Goal: Task Accomplishment & Management: Manage account settings

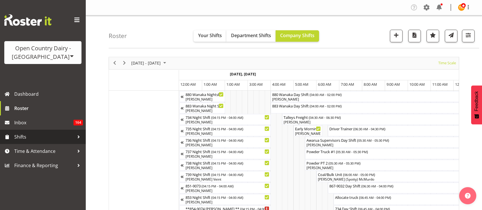
click at [64, 141] on span "Shifts" at bounding box center [44, 137] width 60 height 9
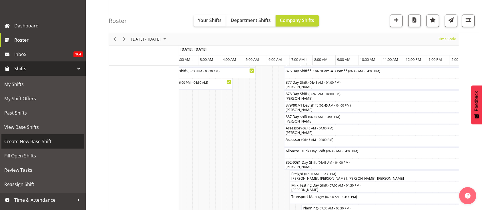
scroll to position [80, 0]
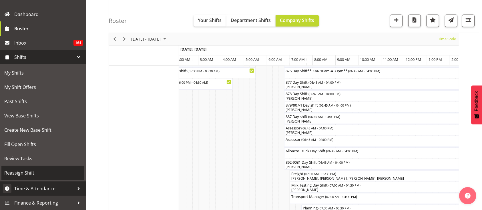
click at [60, 185] on span "Time & Attendance" at bounding box center [44, 188] width 60 height 9
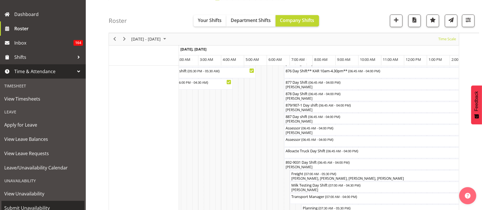
scroll to position [101, 0]
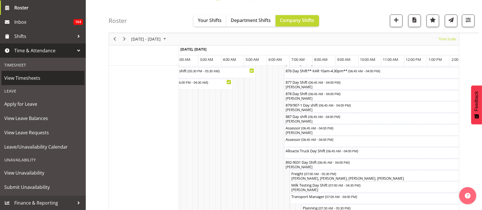
click at [42, 79] on span "View Timesheets" at bounding box center [42, 78] width 77 height 9
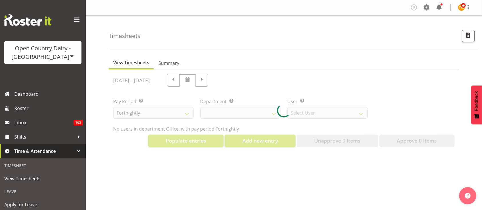
click at [275, 115] on div at bounding box center [284, 110] width 350 height 82
select select "699"
select select "8449"
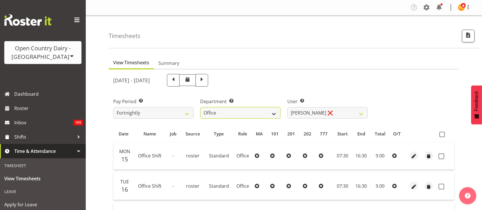
click at [275, 115] on select "734 735 736 737 738 739 851 853 854 855 856 858 861 862 865 867-9032 868 869 87…" at bounding box center [240, 112] width 80 height 11
select select "755"
click at [200, 107] on select "734 735 736 737 738 739 851 853 854 855 856 858 861 862 865 867-9032 868 869 87…" at bounding box center [240, 112] width 80 height 11
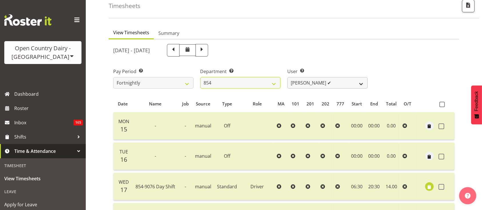
scroll to position [31, 0]
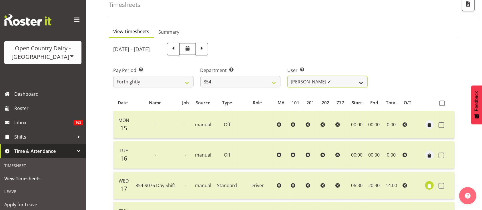
click at [300, 83] on select "Carl Johnstone ✔ John Rook ✔ Karl Nicol ✔ Raymond George ✔" at bounding box center [327, 81] width 80 height 11
select select "10054"
click at [287, 76] on select "Carl Johnstone ✔ John Rook ✔ Karl Nicol ✔ Raymond George ✔" at bounding box center [327, 81] width 80 height 11
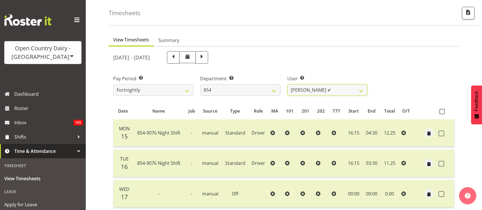
scroll to position [22, 0]
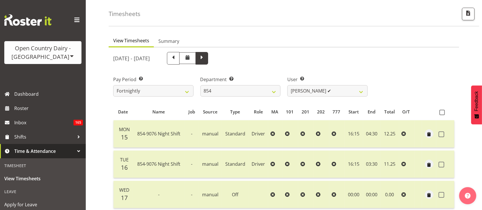
click at [205, 57] on span at bounding box center [201, 57] width 7 height 7
select select
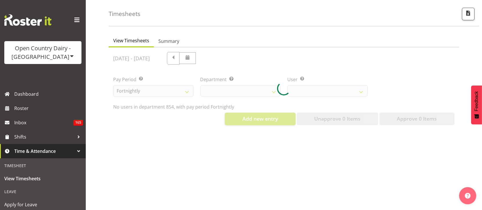
select select "755"
select select "10054"
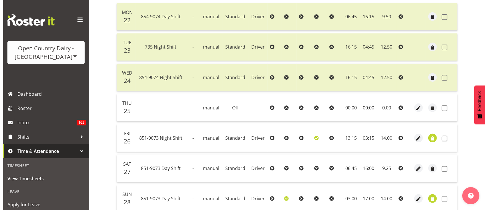
scroll to position [187, 0]
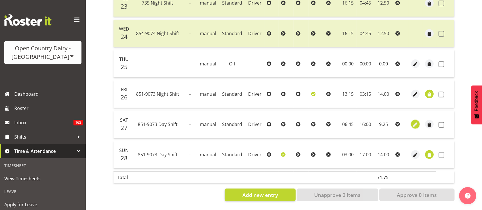
click at [417, 122] on span "button" at bounding box center [415, 125] width 7 height 7
select select "Standard"
select select "667"
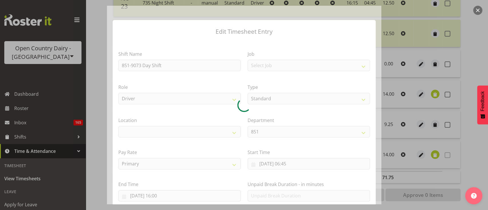
select select
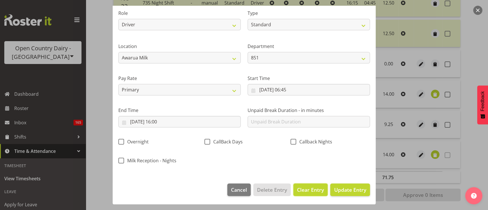
click at [297, 190] on span "Clear Entry" at bounding box center [310, 189] width 27 height 7
select select "Off"
type input "0"
select select
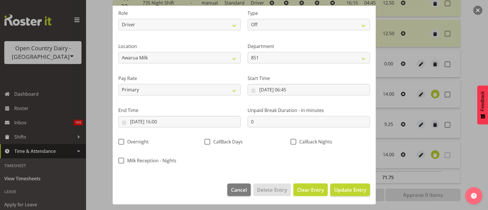
select select
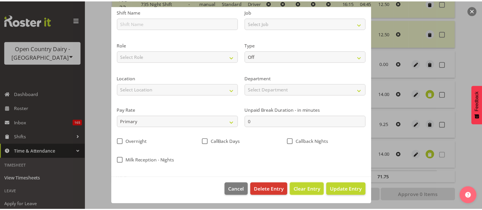
scroll to position [42, 0]
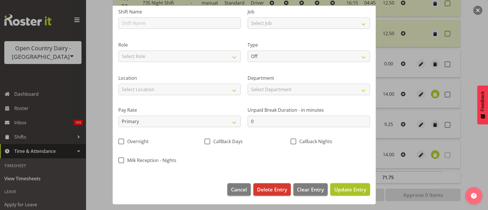
click at [340, 191] on span "Update Entry" at bounding box center [350, 189] width 32 height 7
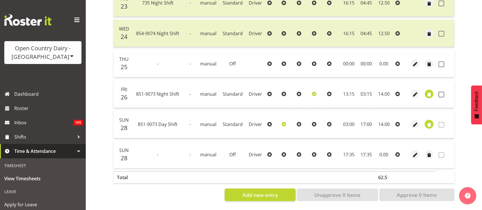
click at [427, 122] on span "button" at bounding box center [429, 125] width 7 height 7
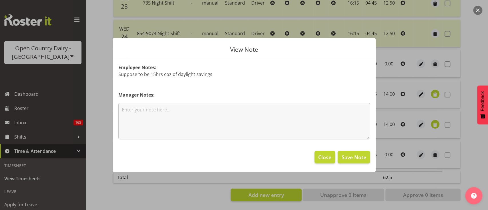
click at [424, 122] on div at bounding box center [244, 105] width 488 height 210
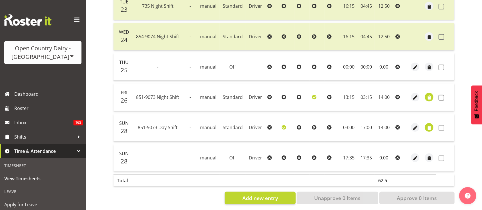
scroll to position [181, 0]
click at [439, 127] on span at bounding box center [441, 128] width 6 height 6
click at [439, 96] on span at bounding box center [441, 97] width 6 height 6
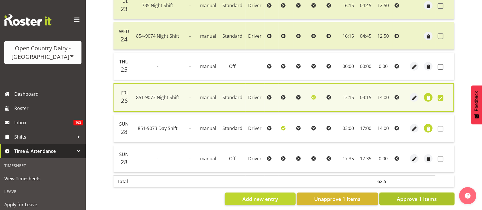
click at [425, 193] on button "Approve 1 Items" at bounding box center [416, 199] width 75 height 13
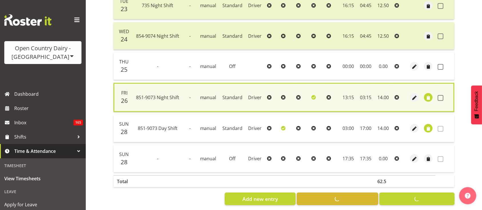
checkbox input "false"
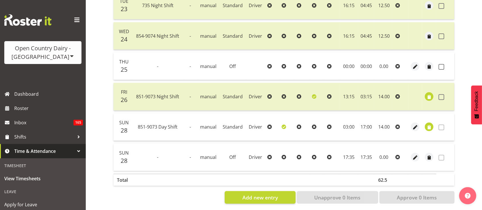
scroll to position [129, 0]
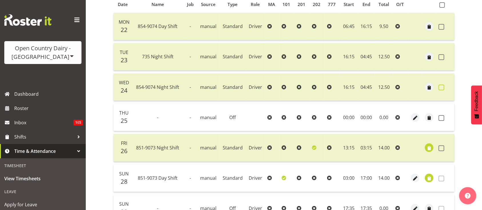
click at [441, 87] on span at bounding box center [441, 88] width 6 height 6
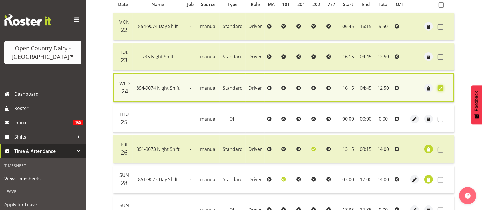
scroll to position [189, 0]
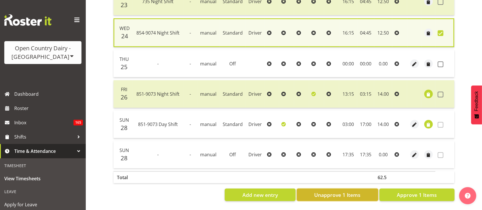
click at [364, 191] on button "Unapprove 1 Items" at bounding box center [337, 195] width 81 height 13
checkbox input "false"
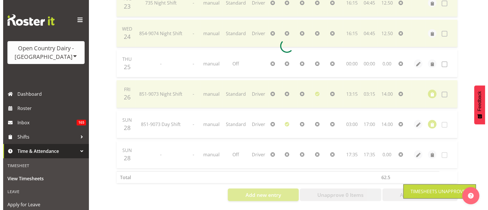
scroll to position [158, 0]
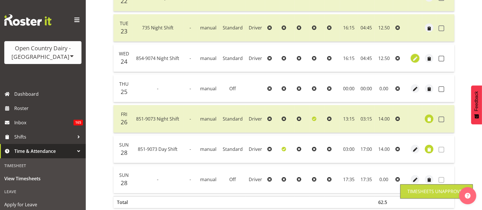
click at [413, 58] on span "button" at bounding box center [415, 58] width 7 height 7
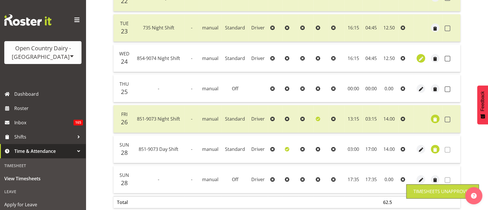
select select "Standard"
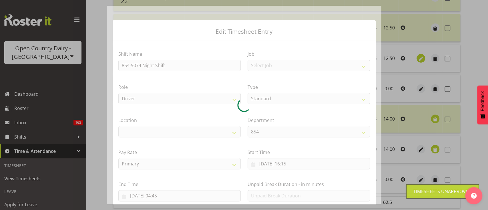
select select
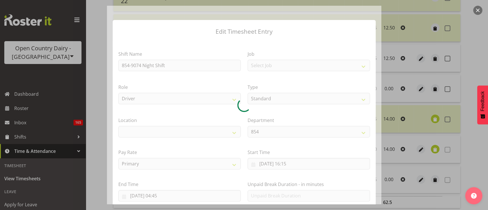
scroll to position [74, 0]
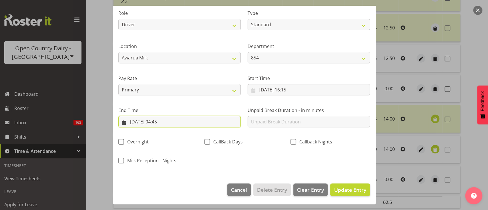
click at [184, 127] on input "25/09/2025, 04:45" at bounding box center [179, 121] width 122 height 11
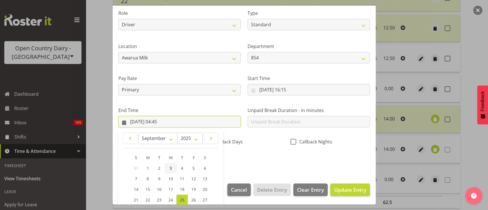
scroll to position [127, 0]
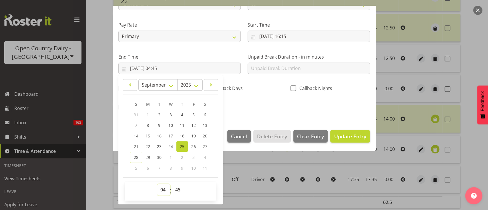
click at [164, 187] on select "00 01 02 03 04 05 06 07 08 09 10 11 12 13 14 15 16 17 18 19 20 21 22 23" at bounding box center [163, 189] width 13 height 11
select select "5"
click at [157, 184] on select "00 01 02 03 04 05 06 07 08 09 10 11 12 13 14 15 16 17 18 19 20 21 22 23" at bounding box center [163, 189] width 13 height 11
type input "25/09/2025, 05:45"
click at [270, 114] on div "Shift Name 854-9074 Night Shift Job Select Job Connecting /unconnecting Trailer…" at bounding box center [244, 15] width 258 height 200
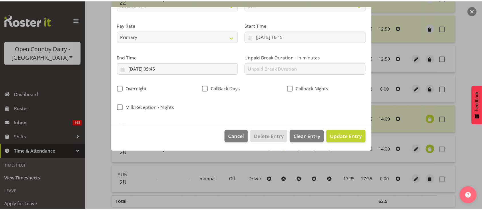
scroll to position [74, 0]
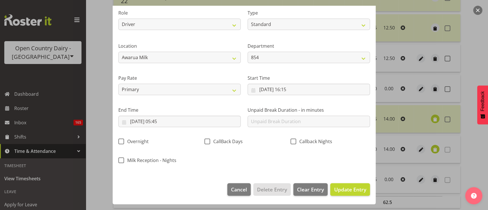
click at [351, 181] on footer "Cancel Delete Entry Clear Entry Update Entry" at bounding box center [244, 190] width 263 height 27
click at [350, 185] on button "Update Entry" at bounding box center [349, 189] width 39 height 13
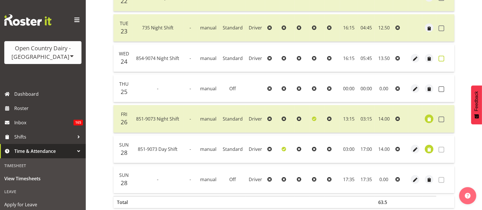
click at [440, 58] on span at bounding box center [441, 59] width 6 height 6
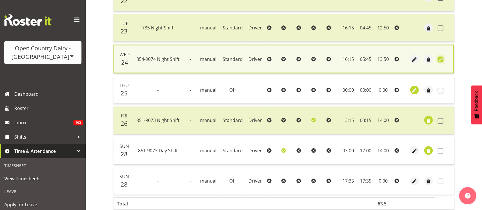
scroll to position [189, 0]
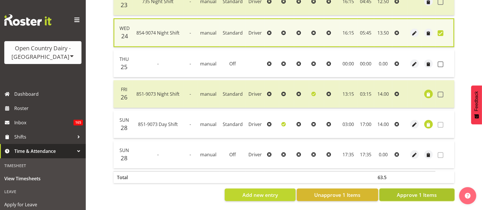
click at [422, 191] on span "Approve 1 Items" at bounding box center [417, 194] width 40 height 7
checkbox input "false"
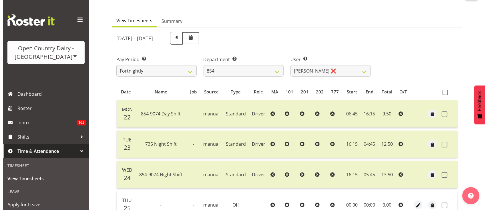
scroll to position [187, 0]
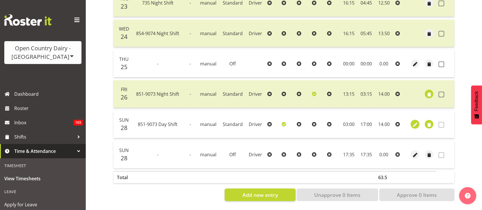
click at [415, 120] on span "button" at bounding box center [415, 124] width 7 height 8
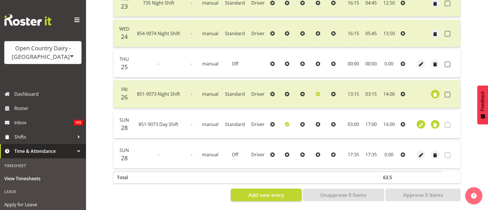
select select "Standard"
select select "667"
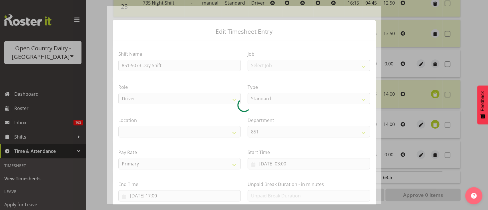
select select
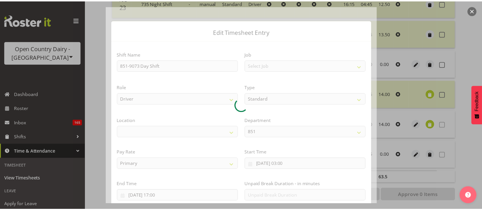
scroll to position [74, 0]
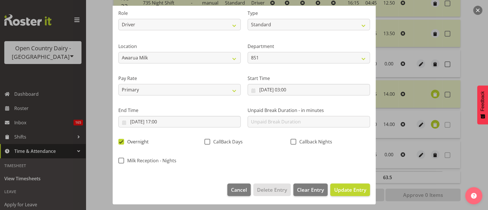
click at [134, 140] on span "Overnight" at bounding box center [136, 142] width 25 height 6
click at [122, 140] on input "Overnight" at bounding box center [120, 142] width 4 height 4
checkbox input "false"
click at [296, 142] on span "Callback Nights" at bounding box center [314, 142] width 36 height 6
click at [294, 142] on input "Callback Nights" at bounding box center [292, 142] width 4 height 4
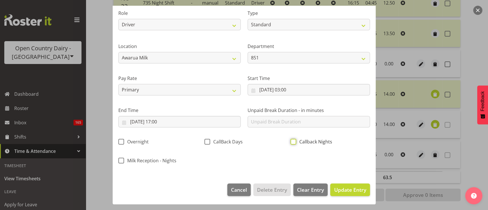
checkbox input "true"
click at [343, 186] on span "Update Entry" at bounding box center [350, 189] width 32 height 7
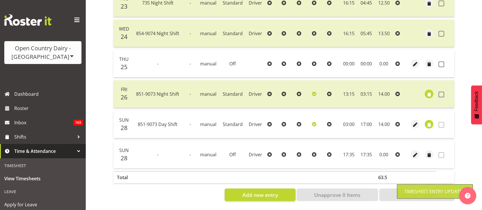
click at [440, 122] on span at bounding box center [441, 125] width 6 height 6
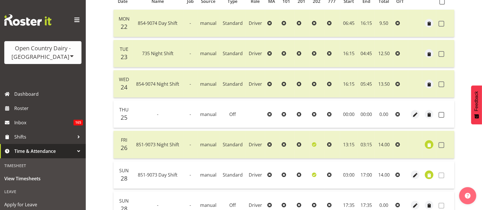
scroll to position [187, 0]
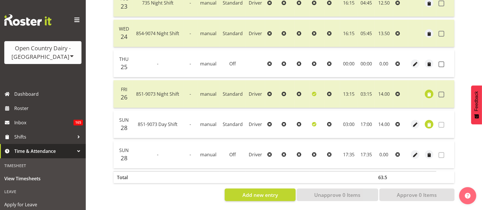
click at [440, 122] on span at bounding box center [441, 125] width 6 height 6
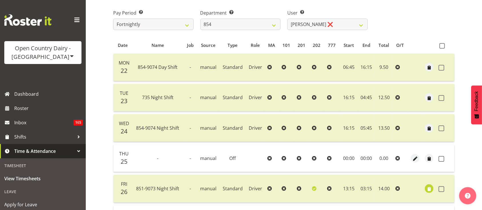
scroll to position [0, 0]
